Goal: Task Accomplishment & Management: Manage account settings

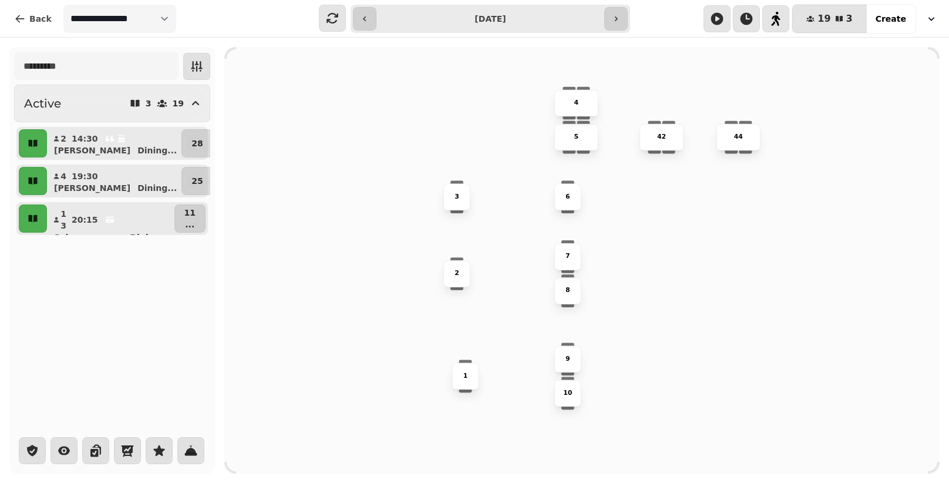
click at [209, 122] on div "Active 3 19 2 14:30 [PERSON_NAME] ... 28 4 19:30 [PERSON_NAME] ... 25 13 20:15 …" at bounding box center [112, 160] width 196 height 150
drag, startPoint x: 209, startPoint y: 122, endPoint x: 212, endPoint y: 157, distance: 34.8
click at [212, 157] on div "Active 3 19 2 14:30 [PERSON_NAME] ... 28 4 19:30 [PERSON_NAME] ... 25 13 20:15 …" at bounding box center [111, 142] width 205 height 190
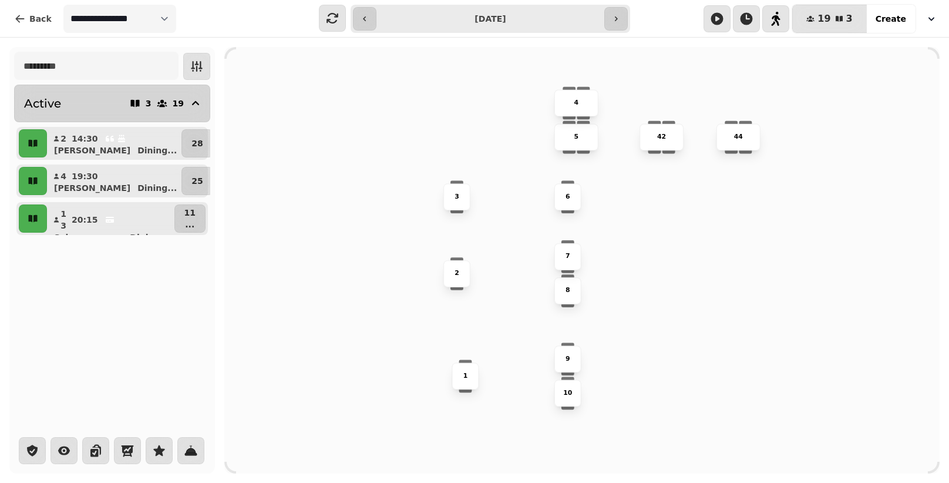
click at [174, 105] on div "19" at bounding box center [170, 103] width 28 height 12
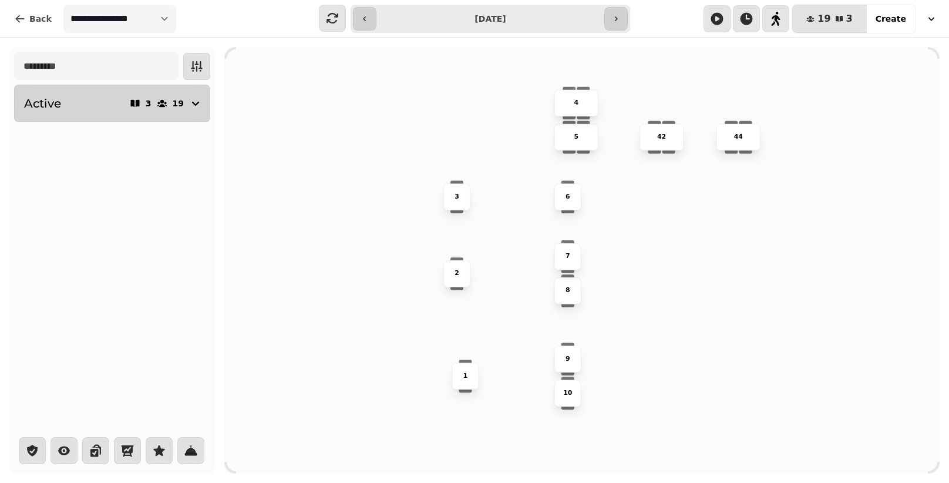
click at [174, 105] on div "19" at bounding box center [170, 103] width 28 height 12
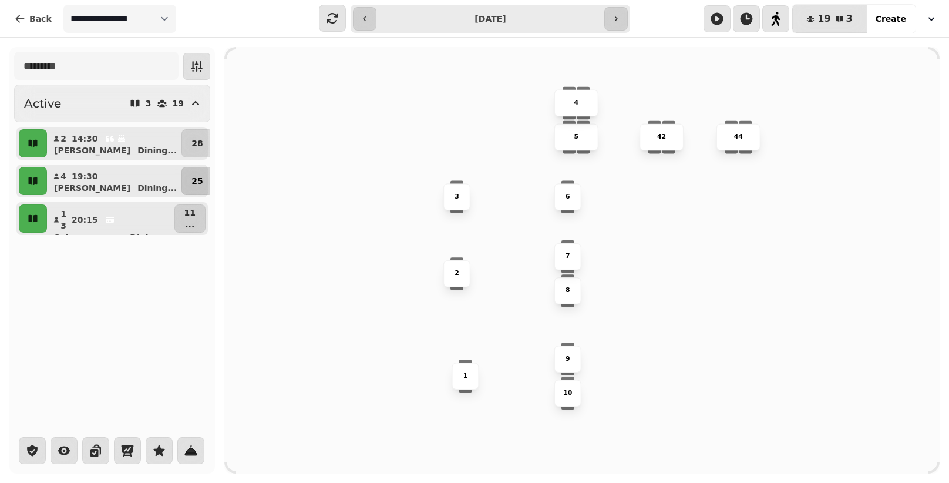
drag, startPoint x: 210, startPoint y: 131, endPoint x: 200, endPoint y: 184, distance: 54.2
click at [200, 184] on div "Active 3 19 2 14:30 Alice Dining ... 28 4 19:30 Alex Dining ... 25 13 20:15 Sai…" at bounding box center [111, 142] width 205 height 190
click at [119, 316] on div "Active 3 19 2 14:30 Alice Dining ... 28 4 19:30 Alex Dining ... 25 13 20:15 Sai…" at bounding box center [111, 260] width 205 height 426
click at [200, 59] on icon "button" at bounding box center [197, 66] width 14 height 14
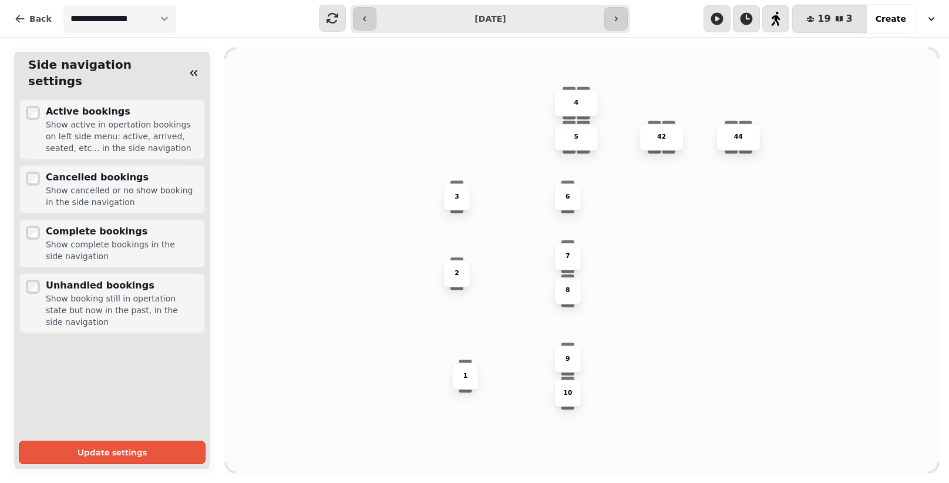
click at [200, 61] on button "button" at bounding box center [193, 72] width 23 height 23
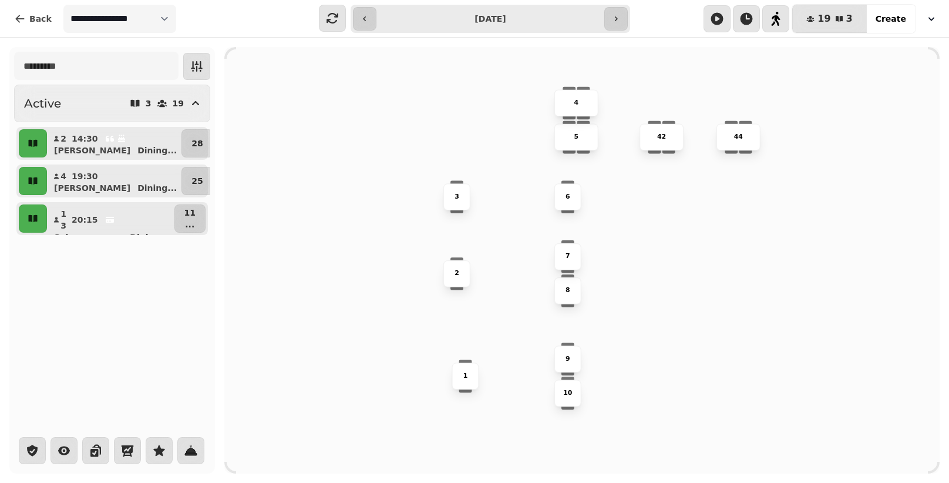
drag, startPoint x: 210, startPoint y: 174, endPoint x: 211, endPoint y: 182, distance: 7.7
click at [211, 182] on div "Active 3 19 2 14:30 Alice Dining ... 28 4 19:30 Alex Dining ... 25 13 20:15 Sai…" at bounding box center [111, 142] width 205 height 190
click at [220, 186] on div "Active 3 19 2 14:30 Alice Dining ... 28 4 19:30 Alex Dining ... 25 13 20:15 Sai…" at bounding box center [474, 260] width 949 height 445
click at [37, 19] on span "Back" at bounding box center [40, 19] width 22 height 8
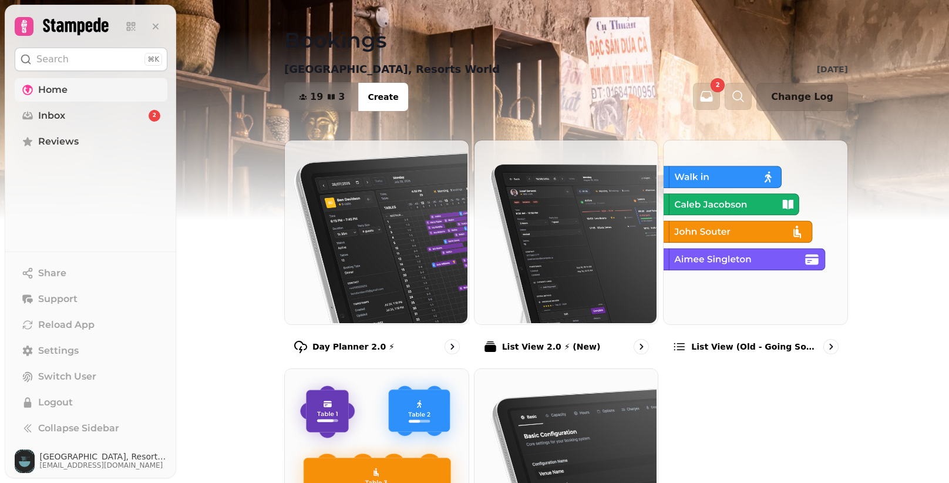
click at [72, 83] on link "Home" at bounding box center [91, 89] width 153 height 23
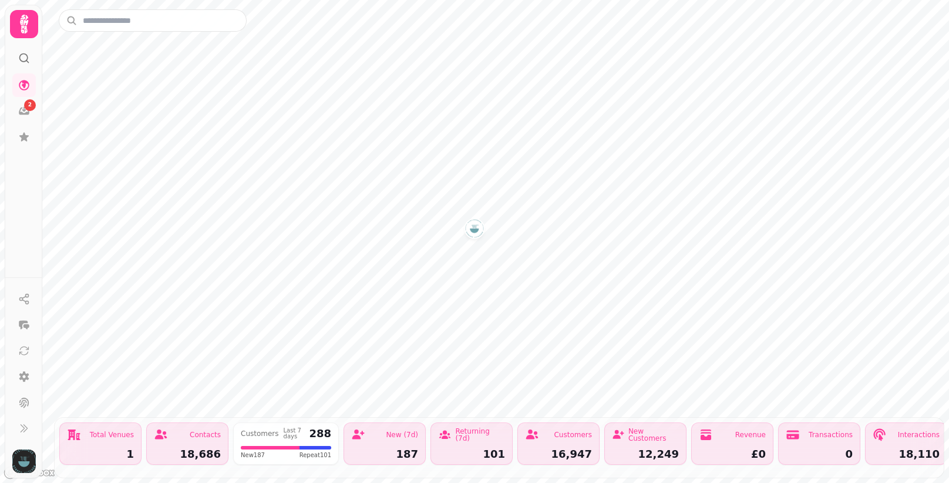
click at [24, 25] on icon at bounding box center [23, 23] width 23 height 23
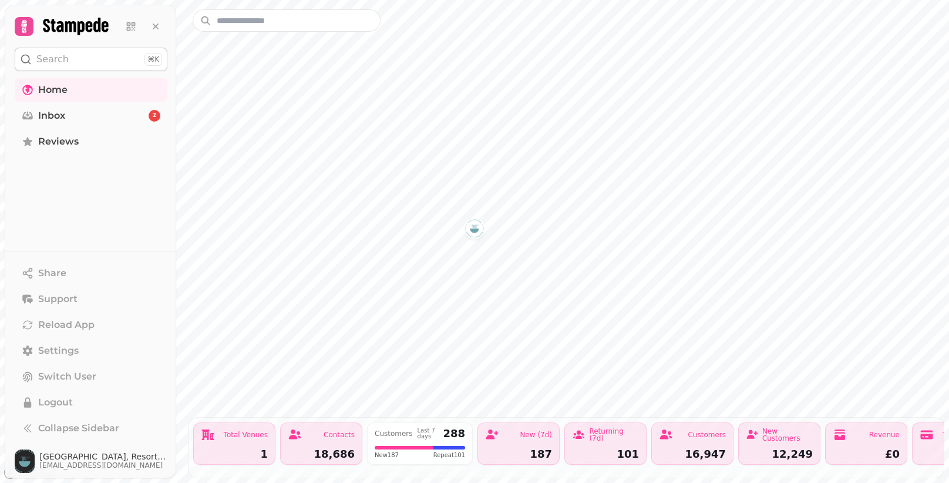
click at [72, 22] on icon at bounding box center [75, 27] width 65 height 18
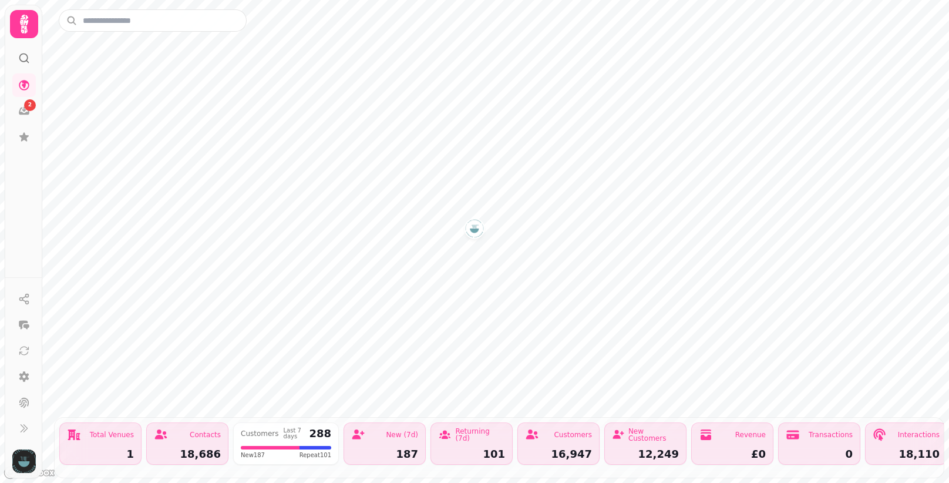
click at [31, 16] on icon at bounding box center [23, 23] width 23 height 23
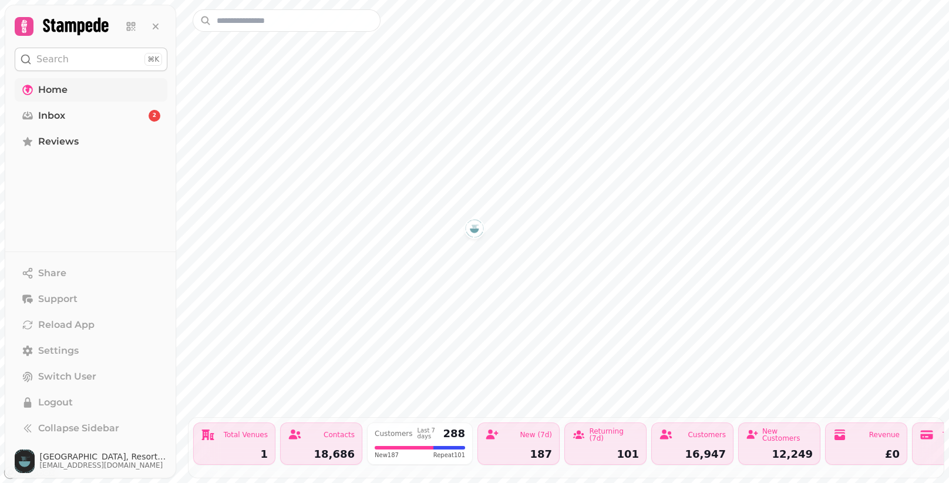
click at [113, 96] on link "Home" at bounding box center [91, 89] width 153 height 23
click at [59, 87] on span "Home" at bounding box center [52, 90] width 29 height 14
click at [130, 23] on icon at bounding box center [129, 24] width 4 height 4
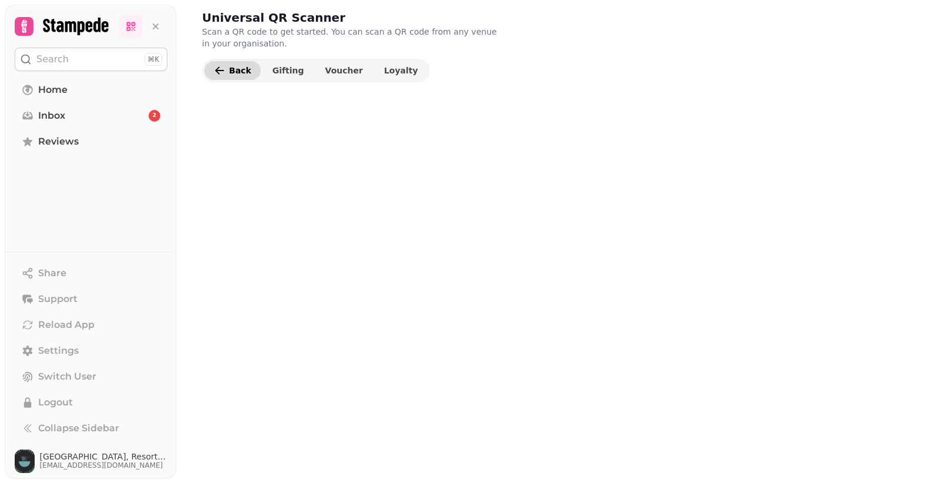
click at [245, 76] on button "Back" at bounding box center [232, 70] width 56 height 19
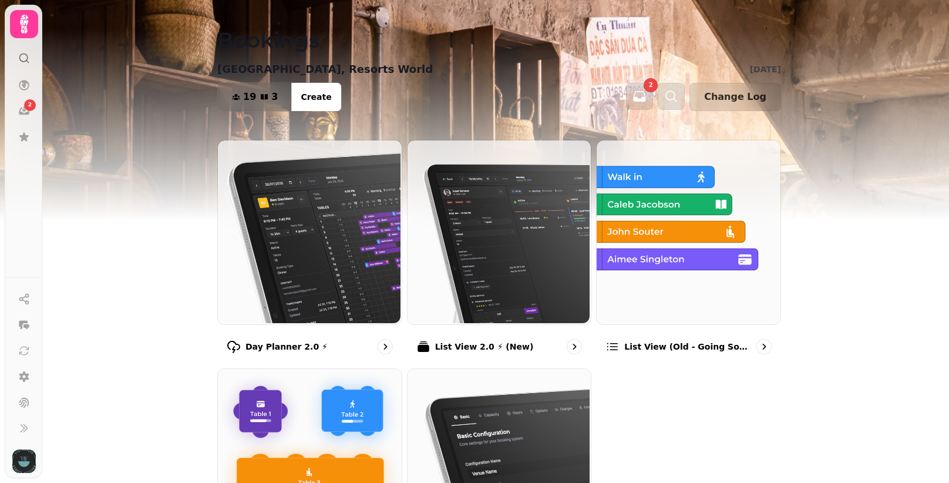
click at [258, 88] on button "19 3 Covers" at bounding box center [255, 97] width 74 height 28
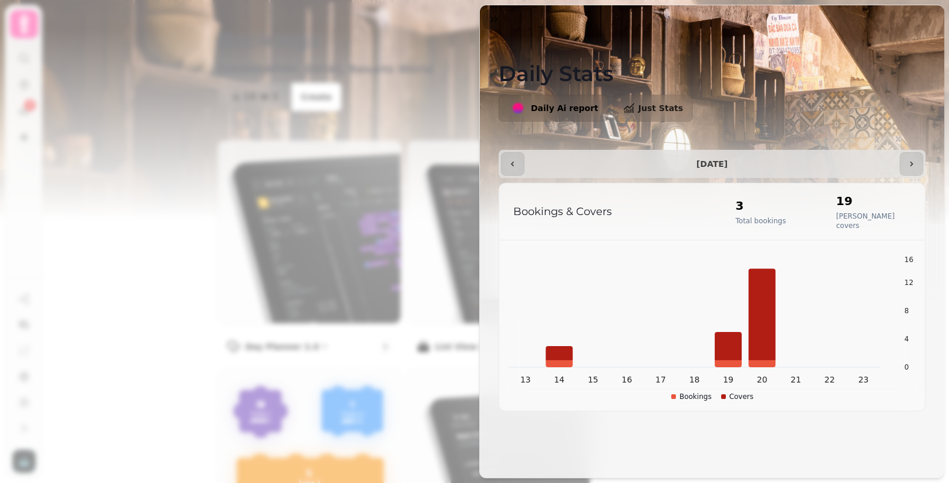
click at [362, 215] on div "**********" at bounding box center [474, 251] width 949 height 464
click at [396, 102] on div "**********" at bounding box center [474, 251] width 949 height 464
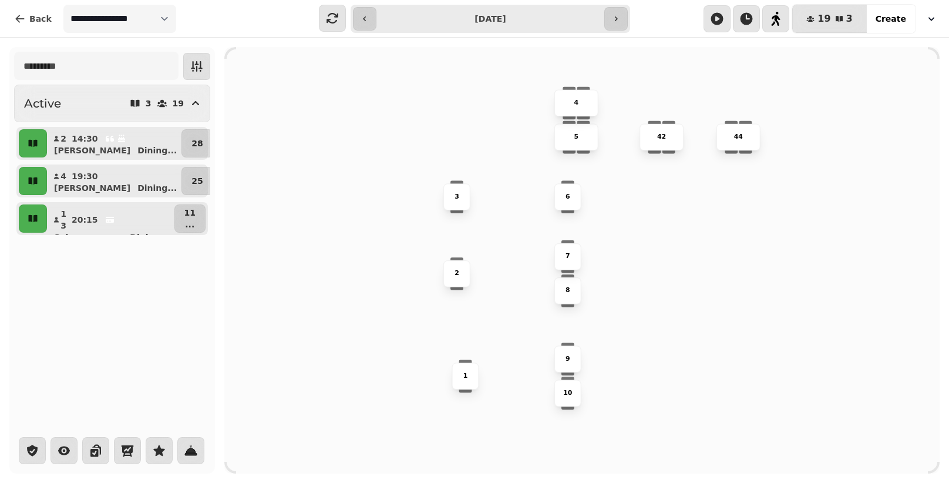
drag, startPoint x: 212, startPoint y: 166, endPoint x: 225, endPoint y: 214, distance: 49.8
click at [225, 214] on div "Active 3 19 2 14:30 Alice Dining ... 28 4 19:30 Alex Dining ... 25 13 20:15 Sai…" at bounding box center [474, 260] width 949 height 445
click at [193, 71] on icon "button" at bounding box center [197, 66] width 12 height 11
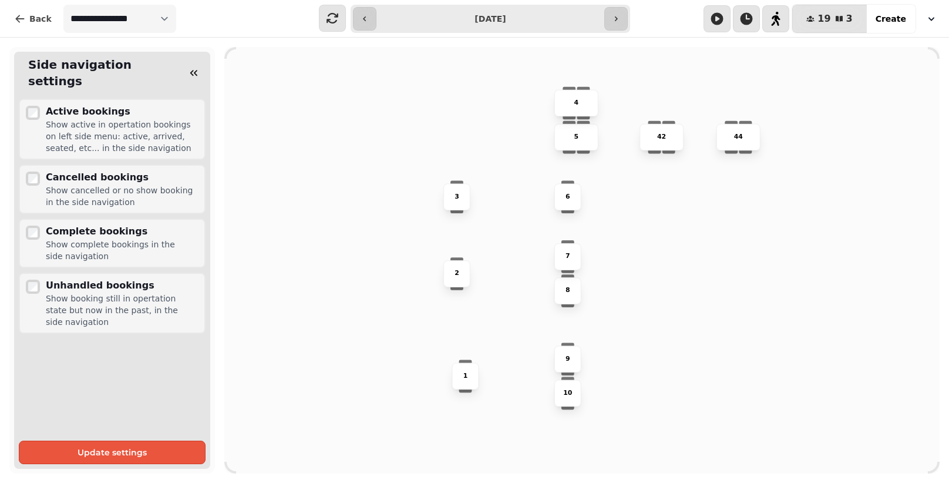
click at [193, 71] on icon "button" at bounding box center [194, 73] width 12 height 12
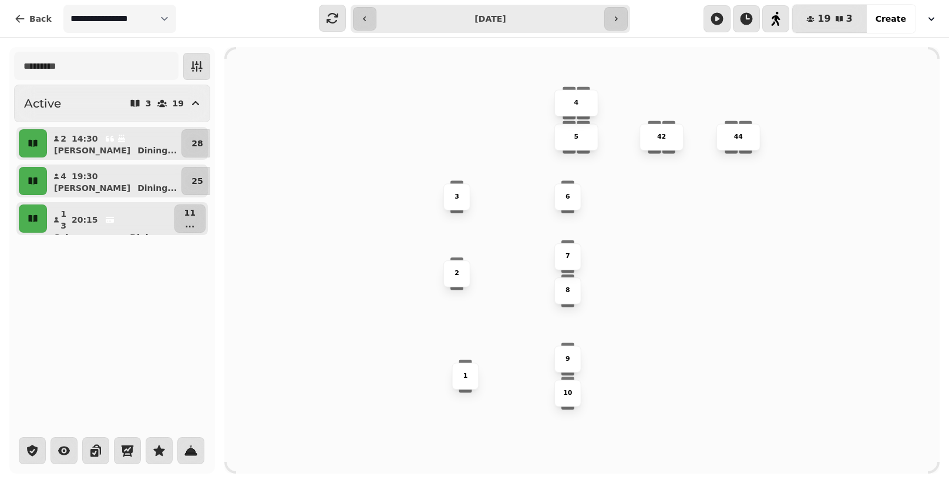
drag, startPoint x: 215, startPoint y: 92, endPoint x: 215, endPoint y: 118, distance: 26.4
click at [215, 118] on div "Active 3 19 2 14:30 Alice Dining ... 28 4 19:30 Alex Dining ... 25 13 20:15 Sai…" at bounding box center [474, 260] width 949 height 445
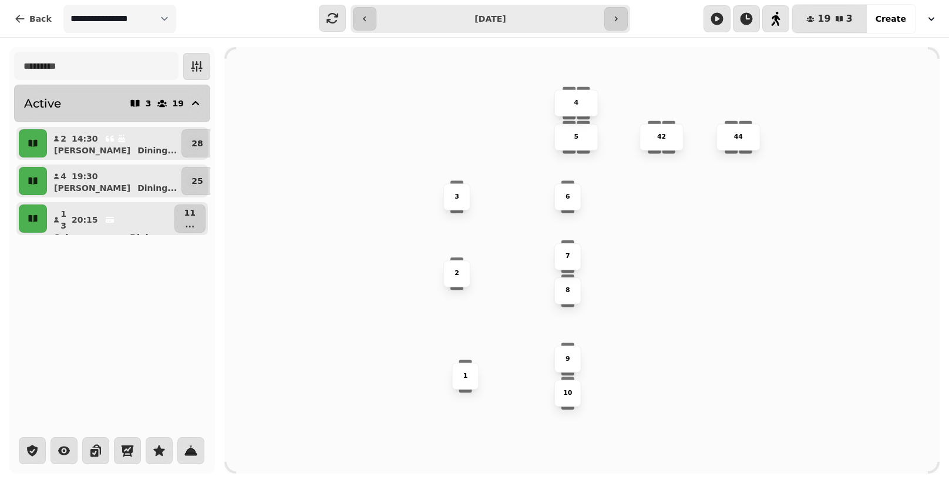
click at [199, 108] on icon "button" at bounding box center [195, 103] width 14 height 14
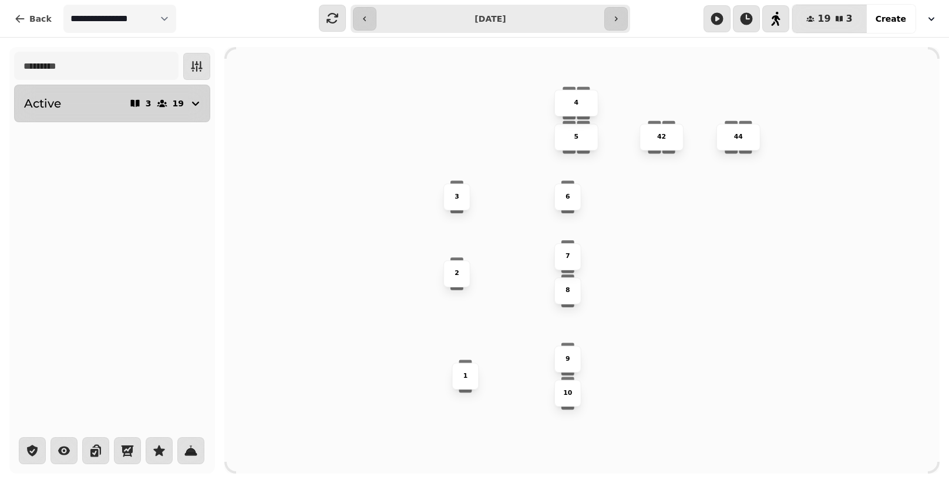
click at [199, 108] on icon "button" at bounding box center [195, 103] width 14 height 14
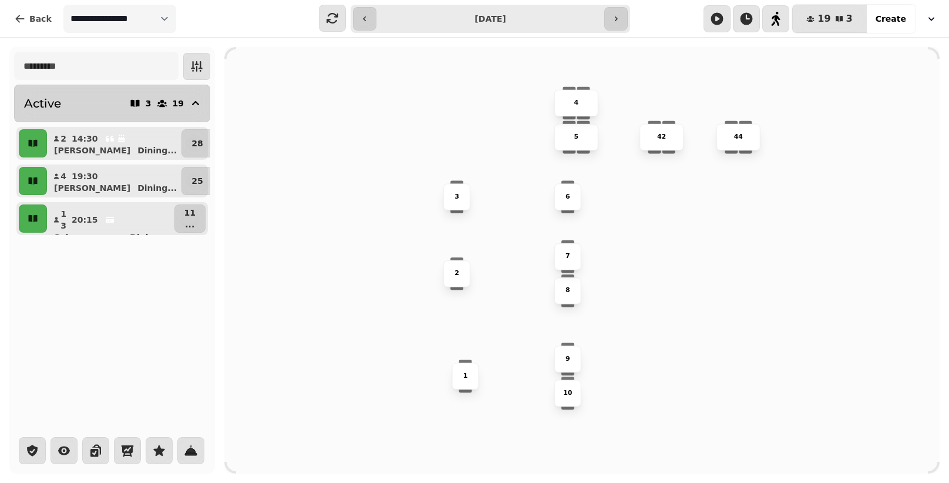
drag, startPoint x: 215, startPoint y: 159, endPoint x: 219, endPoint y: 235, distance: 77.0
click at [219, 235] on div "Active 3 19 2 14:30 Alice Dining ... 28 4 19:30 Alex Dining ... 25 13 20:15 Sai…" at bounding box center [474, 260] width 949 height 445
drag, startPoint x: 210, startPoint y: 224, endPoint x: 211, endPoint y: 238, distance: 14.1
click at [211, 238] on div "Active 3 19 2 14:30 Alice Dining ... 28 4 19:30 Alex Dining ... 25 13 20:15 Sai…" at bounding box center [111, 260] width 205 height 426
click at [213, 217] on div "Active 3 19 2 14:30 Alice Dining ... 28 4 19:30 Alex Dining ... 25 13 20:15 Sai…" at bounding box center [111, 142] width 205 height 190
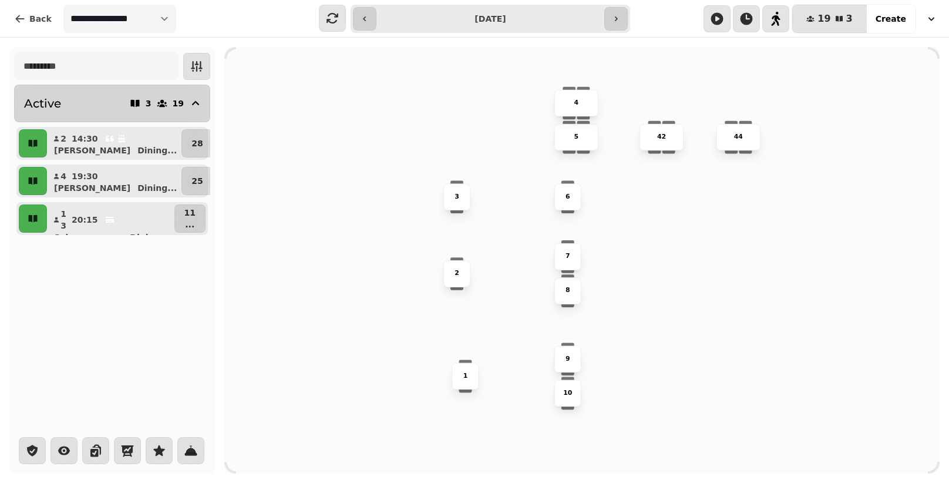
click at [213, 217] on div "Active 3 19 2 14:30 Alice Dining ... 28 4 19:30 Alex Dining ... 25 13 20:15 Sai…" at bounding box center [111, 142] width 205 height 190
click at [202, 197] on div "2 14:30 Alice Dining ... 28 4 19:30 Alex Dining ... 25 13 20:15 Saiqa Dining ..…" at bounding box center [112, 181] width 196 height 108
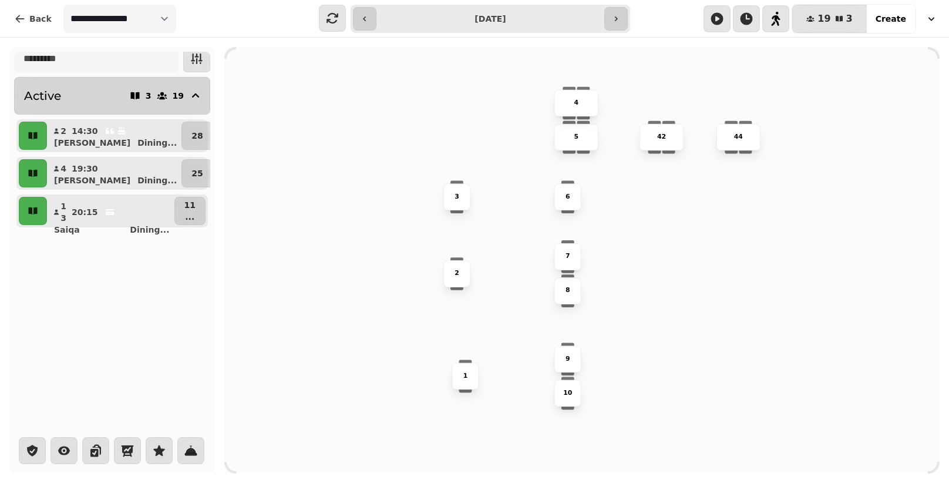
click at [208, 176] on div "2 14:30 Alice Dining ... 28 4 19:30 Alex Dining ... 25 13 20:15 Saiqa Dining ..…" at bounding box center [112, 173] width 196 height 108
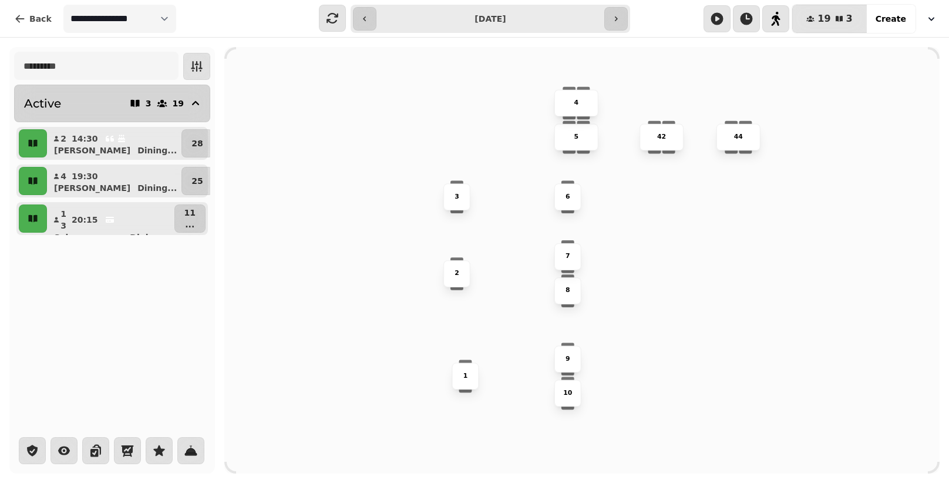
drag, startPoint x: 207, startPoint y: 164, endPoint x: 208, endPoint y: 178, distance: 13.5
click at [208, 178] on div "2 14:30 Alice Dining ... 28 4 19:30 Alex Dining ... 25 13 20:15 Saiqa Dining ..…" at bounding box center [112, 181] width 196 height 108
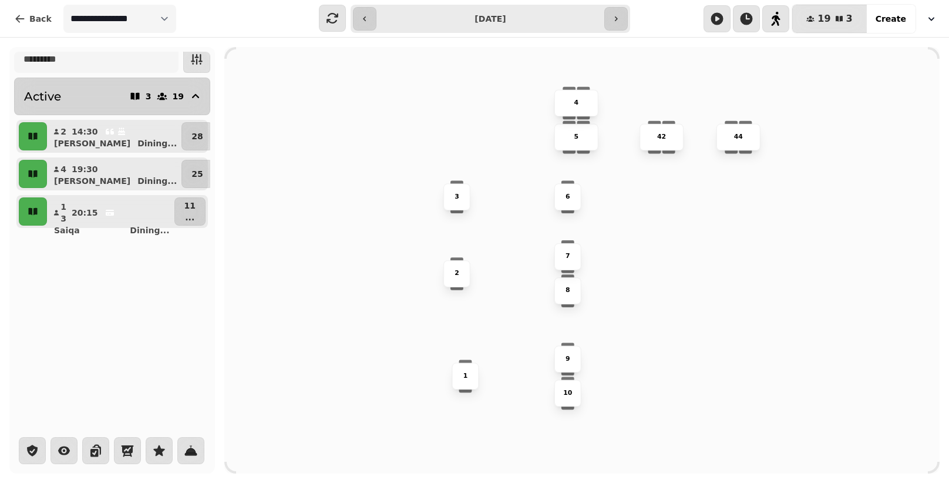
scroll to position [8, 0]
click at [210, 173] on div "2 14:30 Alice Dining ... 28 4 19:30 Alex Dining ... 25 13 20:15 Saiqa Dining ..…" at bounding box center [112, 173] width 196 height 108
click at [91, 230] on div "Saiqa Dining ..." at bounding box center [115, 230] width 113 height 12
select select "**********"
select select "**"
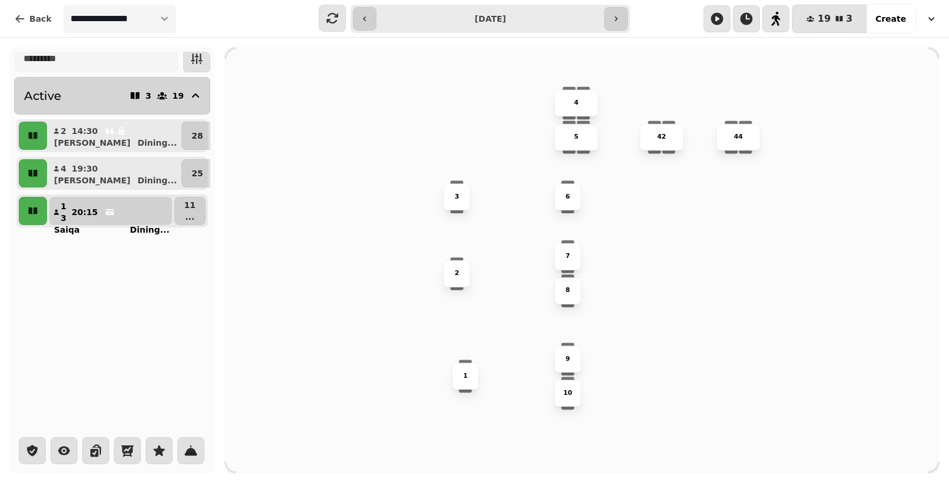
select select "****"
